Goal: Complete application form: Complete application form

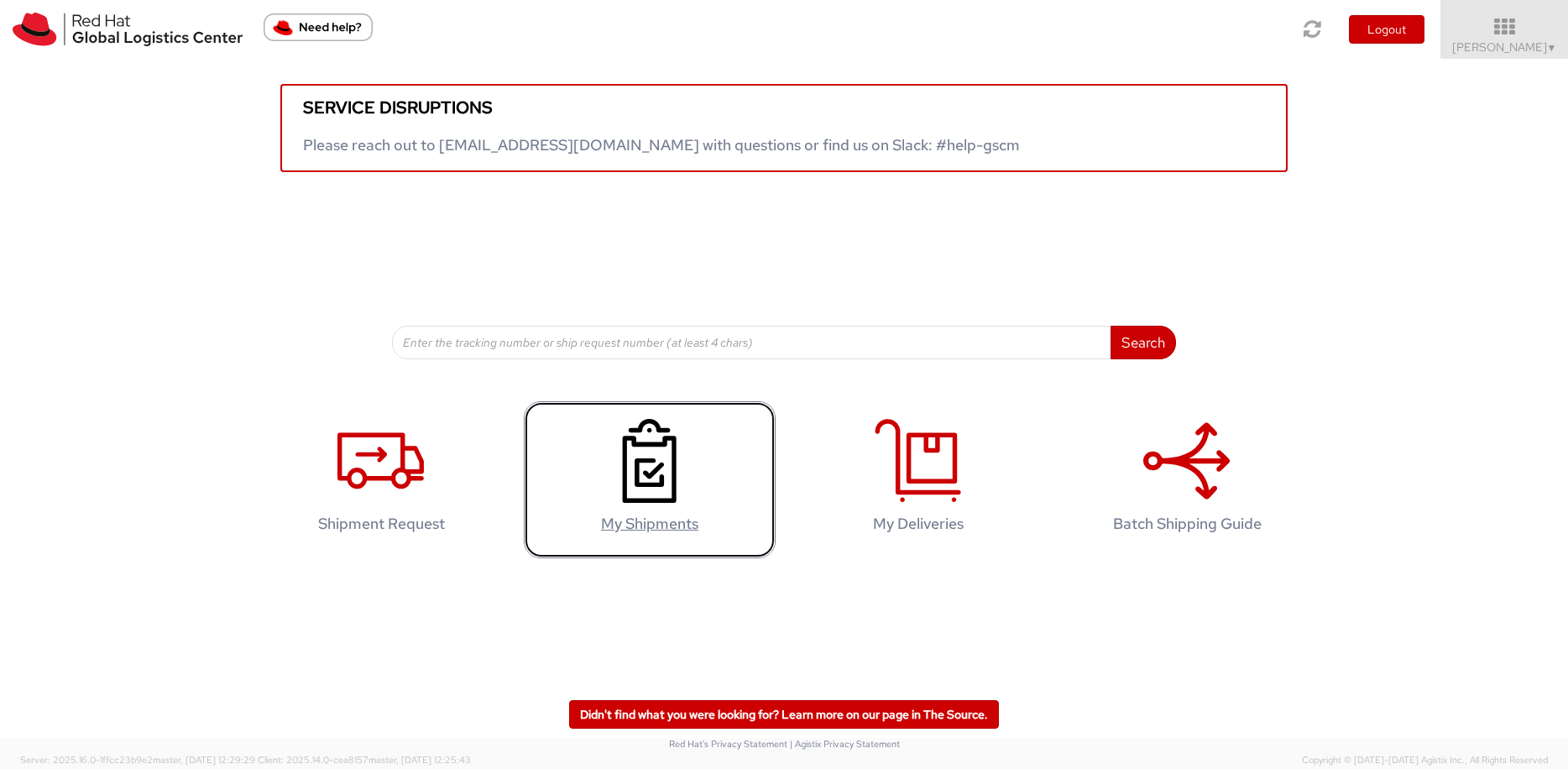
click at [639, 503] on use at bounding box center [649, 461] width 53 height 84
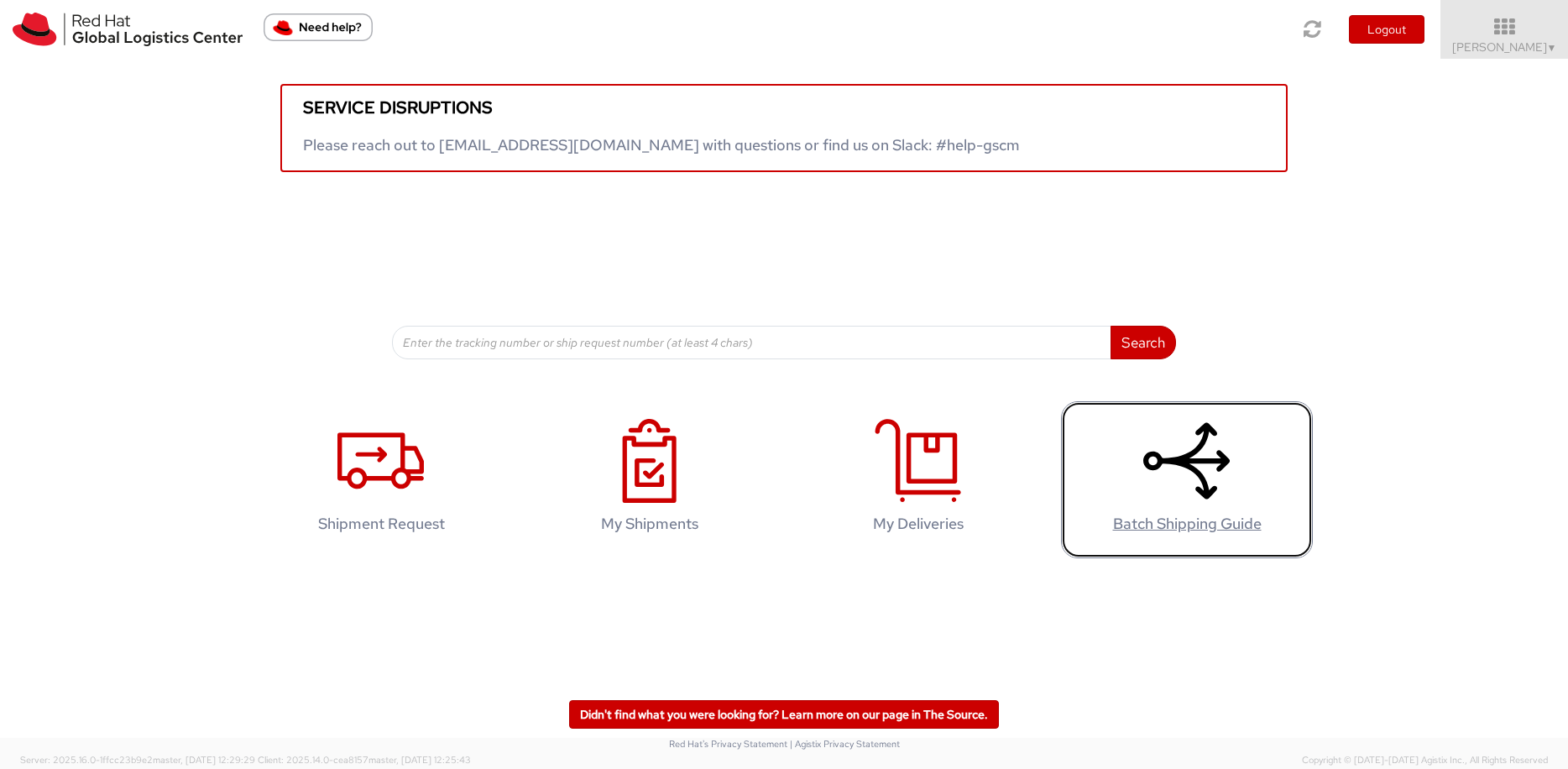
click at [1151, 492] on icon at bounding box center [1186, 461] width 86 height 84
